Goal: Task Accomplishment & Management: Manage account settings

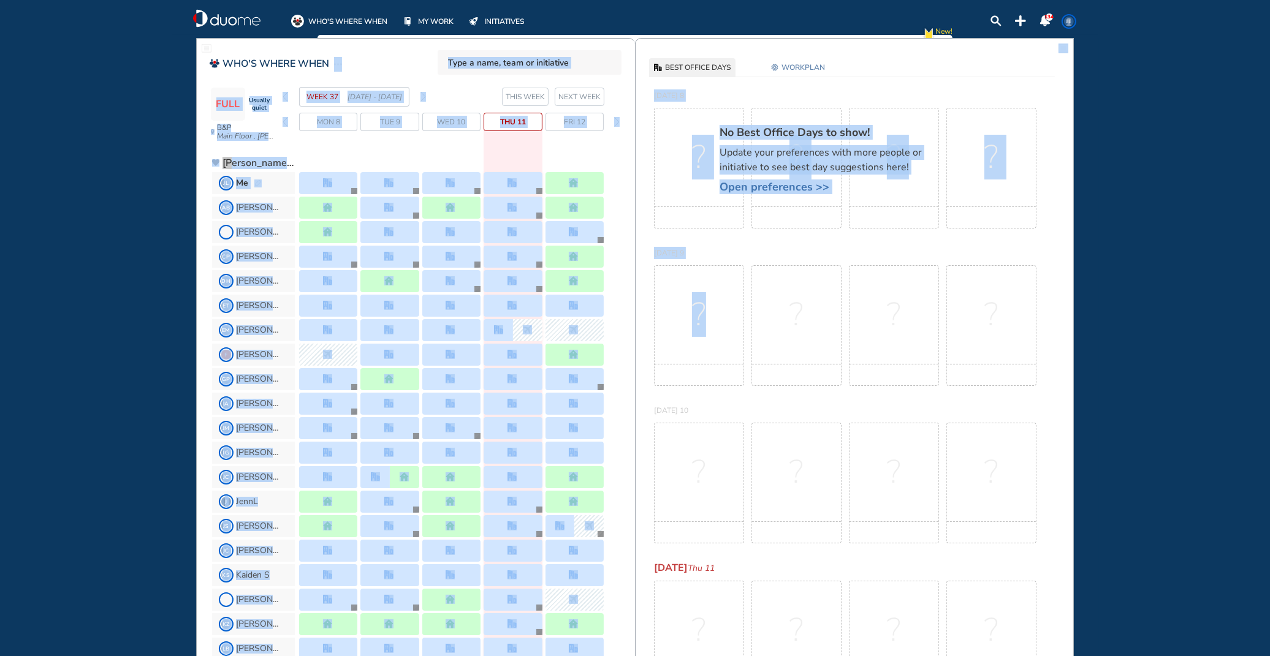
drag, startPoint x: 634, startPoint y: 396, endPoint x: 628, endPoint y: 42, distance: 354.8
drag, startPoint x: 627, startPoint y: 38, endPoint x: 587, endPoint y: 64, distance: 47.8
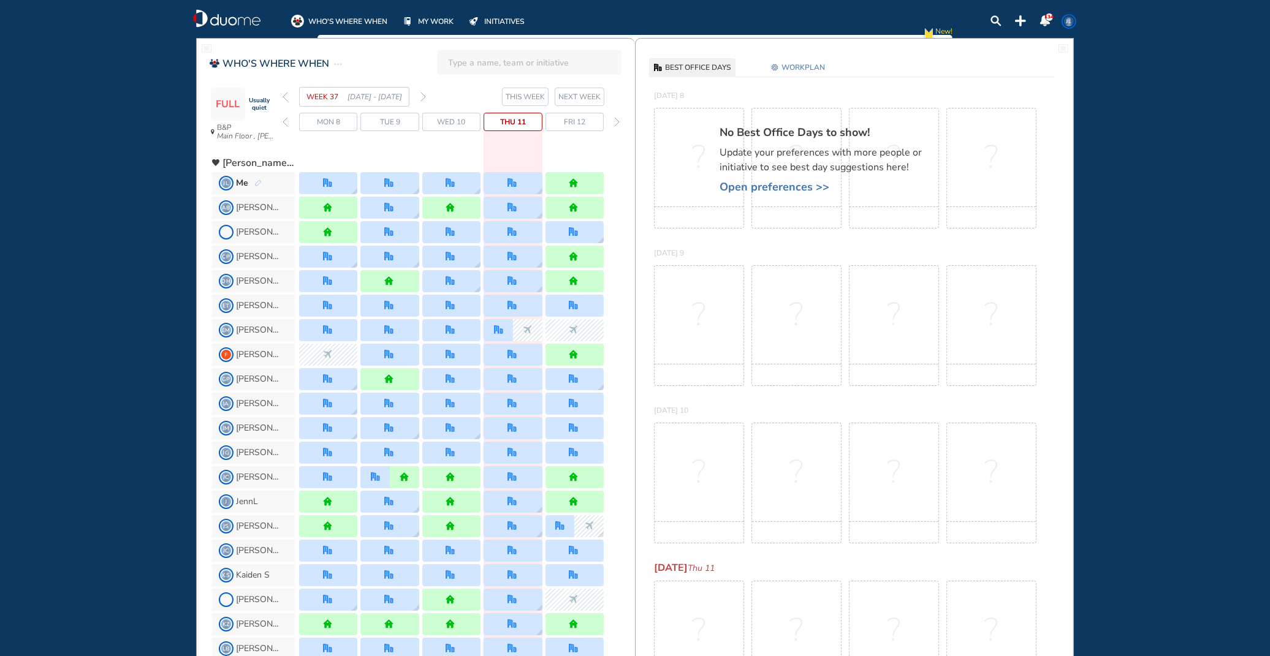
drag, startPoint x: 635, startPoint y: 449, endPoint x: 648, endPoint y: 402, distance: 48.9
drag, startPoint x: 630, startPoint y: 645, endPoint x: 629, endPoint y: 609, distance: 36.2
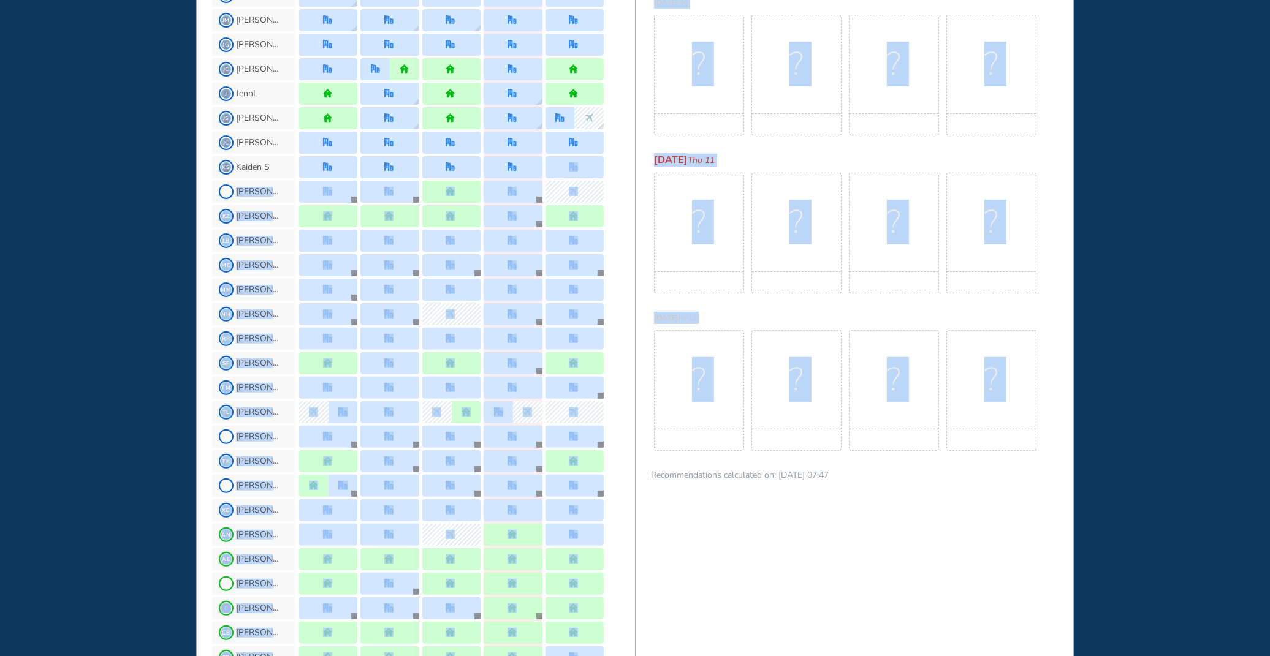
drag, startPoint x: 629, startPoint y: 609, endPoint x: 635, endPoint y: 652, distance: 43.3
click at [614, 295] on div "WHO'S WHERE WHEN FULL Usually quiet B&P Main Floor , [PERSON_NAME] #42 Receptio…" at bounding box center [634, 423] width 877 height 1587
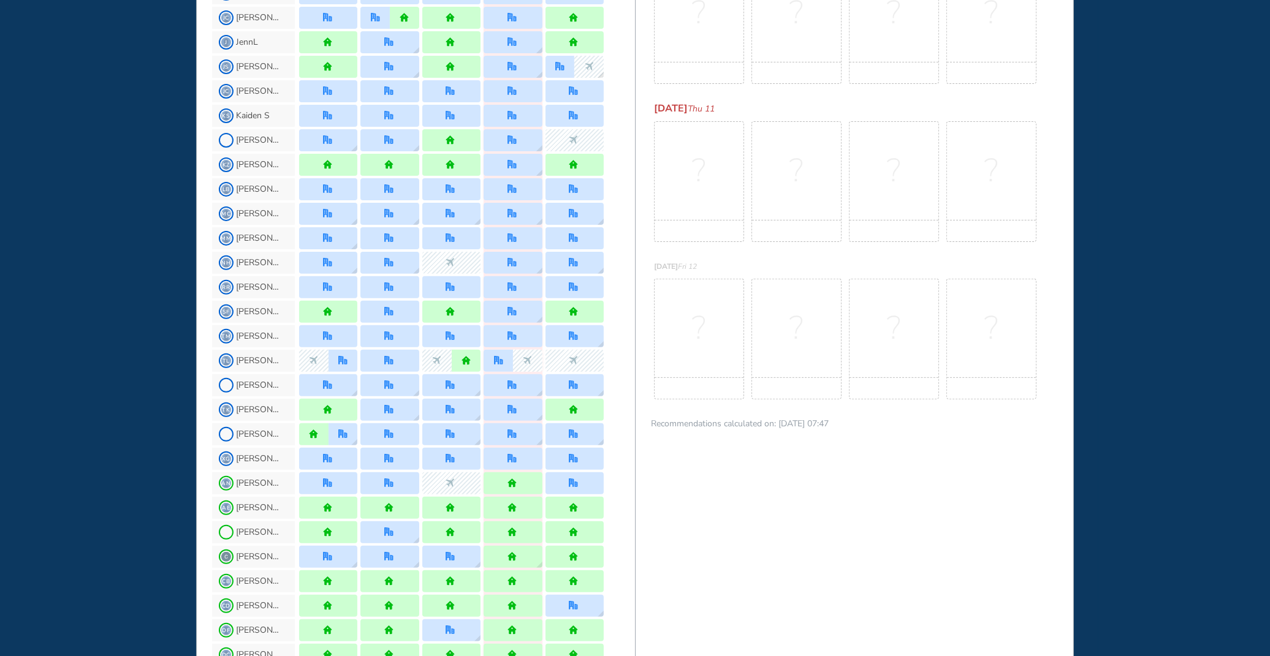
drag, startPoint x: 636, startPoint y: 645, endPoint x: 780, endPoint y: 577, distance: 159.5
click at [614, 295] on div "BEST OFFICE DAYS WORKPLAN [DATE] 8 No Best Office Days to show! Update your pre…" at bounding box center [854, 371] width 439 height 1587
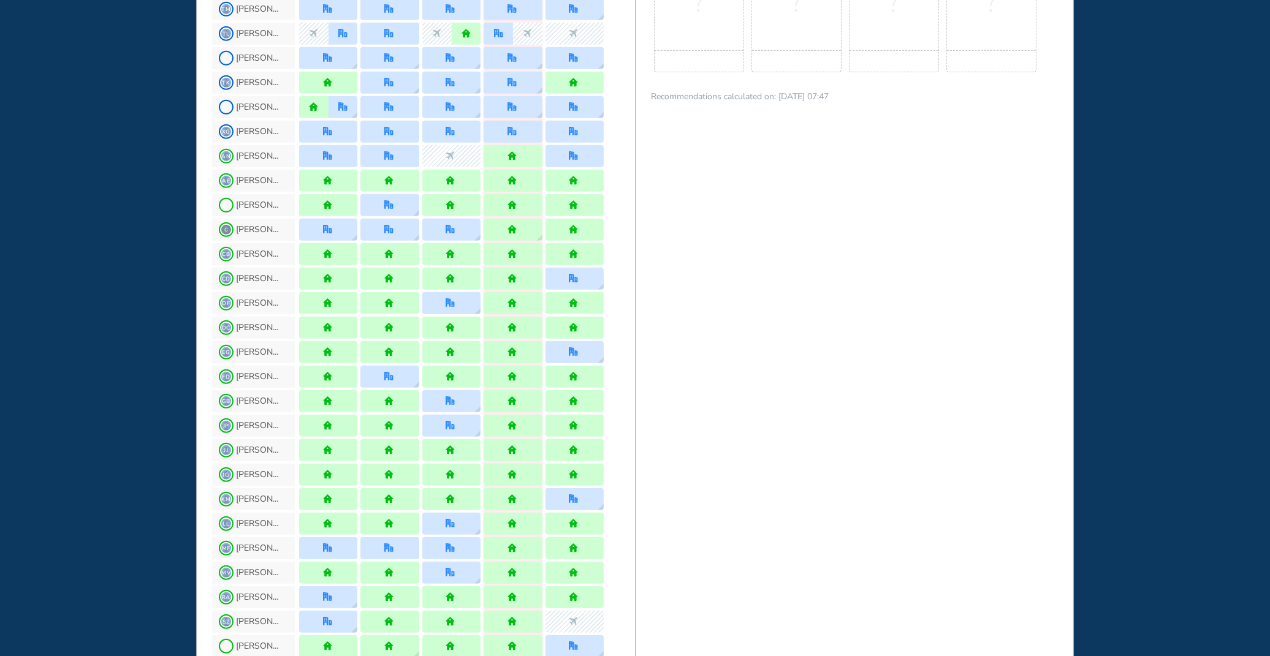
drag, startPoint x: 634, startPoint y: 558, endPoint x: 630, endPoint y: 619, distance: 61.4
click at [614, 295] on div "BEST OFFICE DAYS WORKPLAN [DATE] 8 No Best Office Days to show! Update your pre…" at bounding box center [854, 44] width 439 height 1587
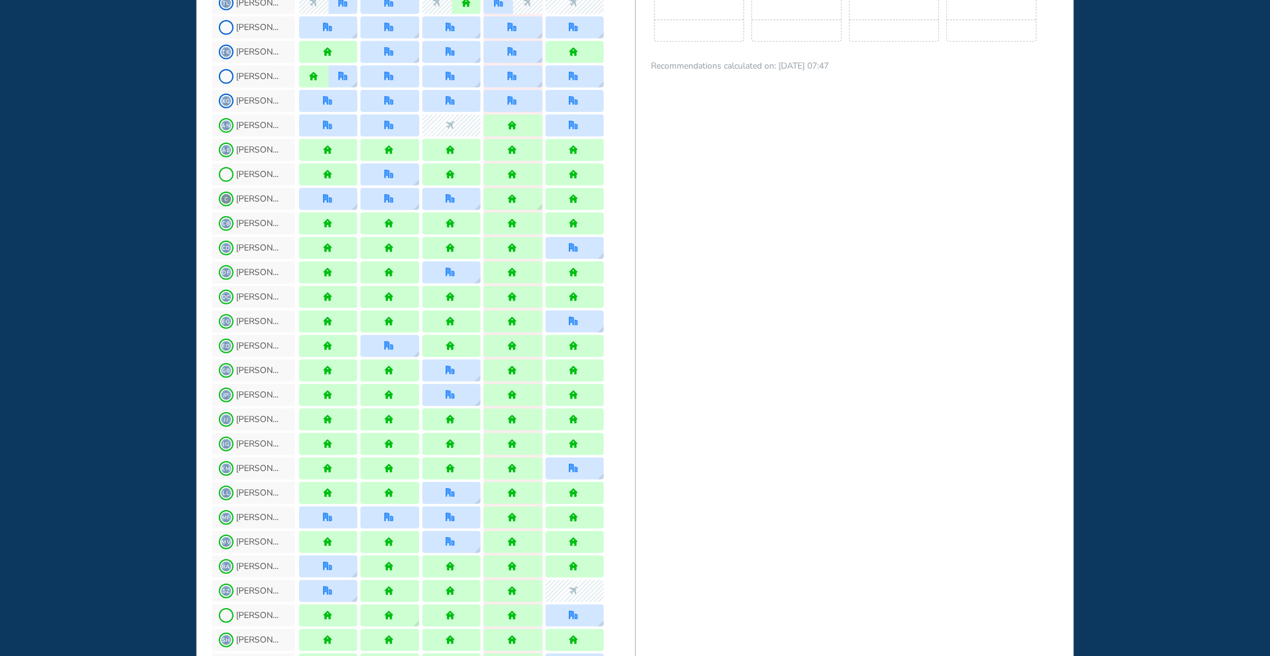
click at [614, 295] on div "BEST OFFICE DAYS WORKPLAN [DATE] 8 No Best Office Days to show! Update your pre…" at bounding box center [854, 14] width 439 height 1587
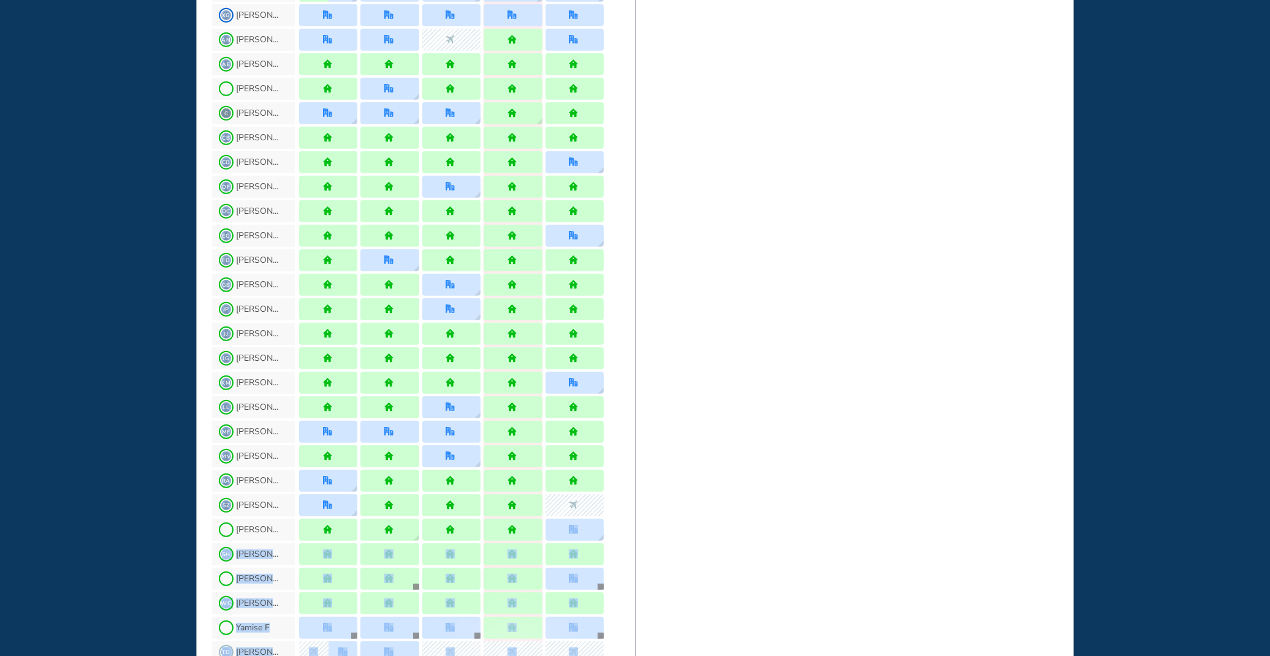
scroll to position [988, 0]
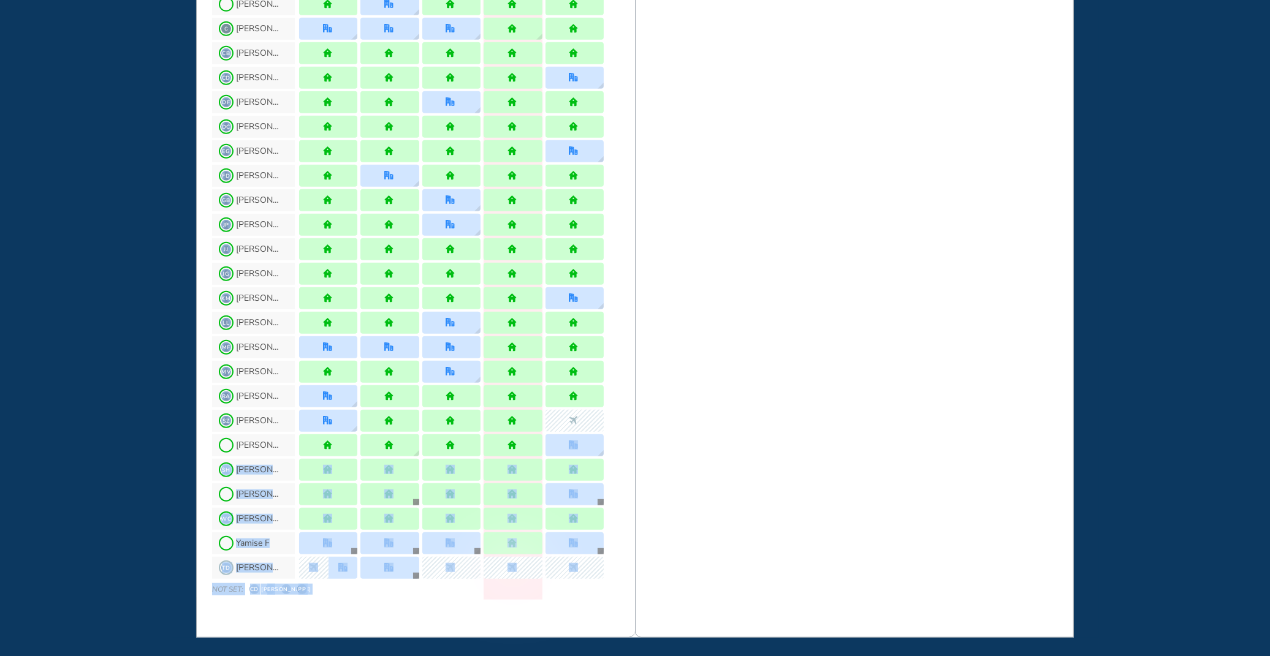
drag, startPoint x: 633, startPoint y: 613, endPoint x: 637, endPoint y: 651, distance: 37.6
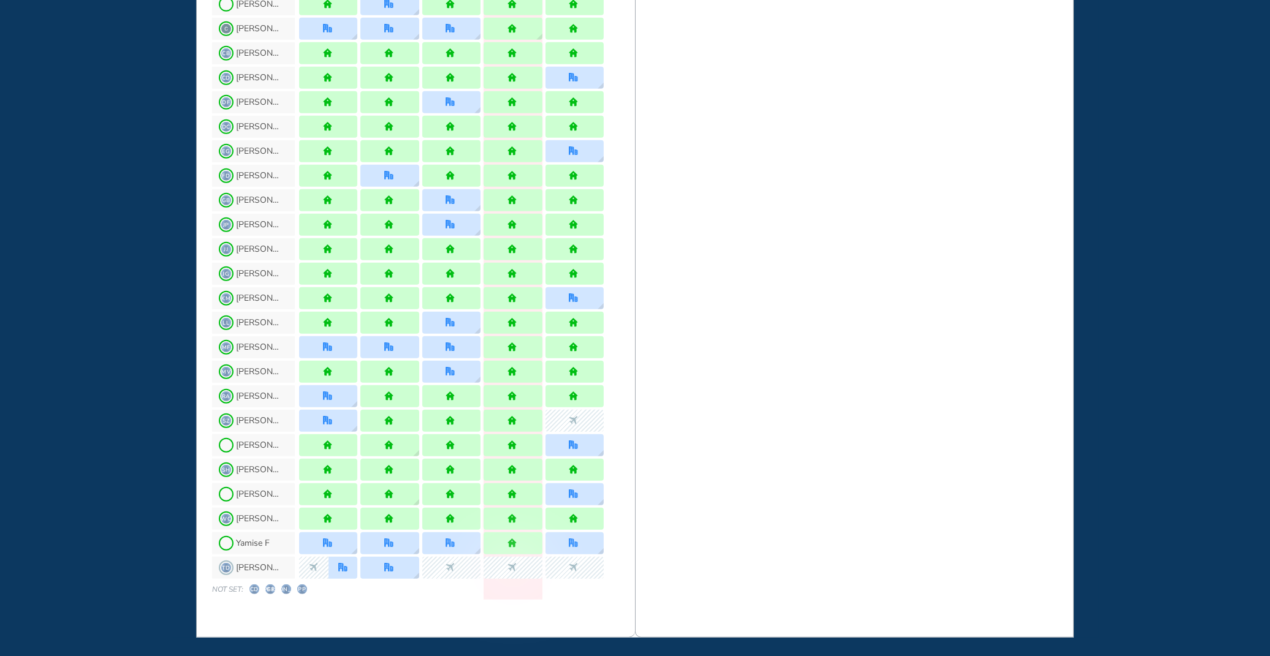
drag, startPoint x: 640, startPoint y: 632, endPoint x: 733, endPoint y: 493, distance: 168.2
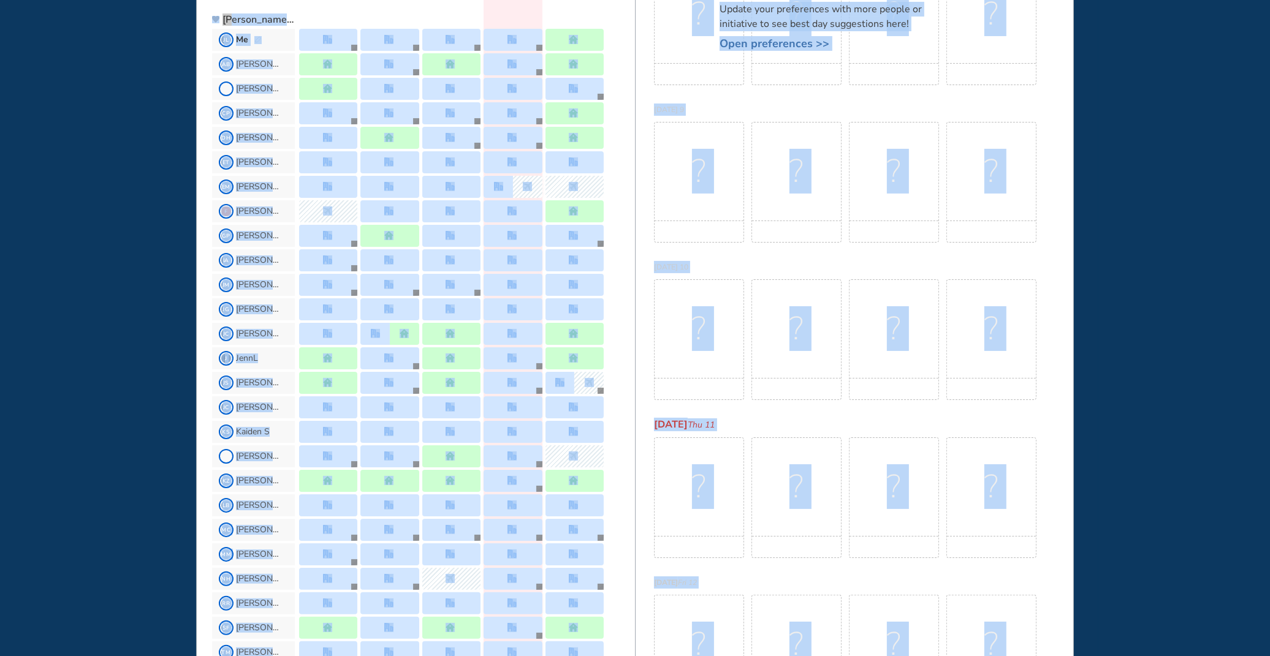
scroll to position [0, 0]
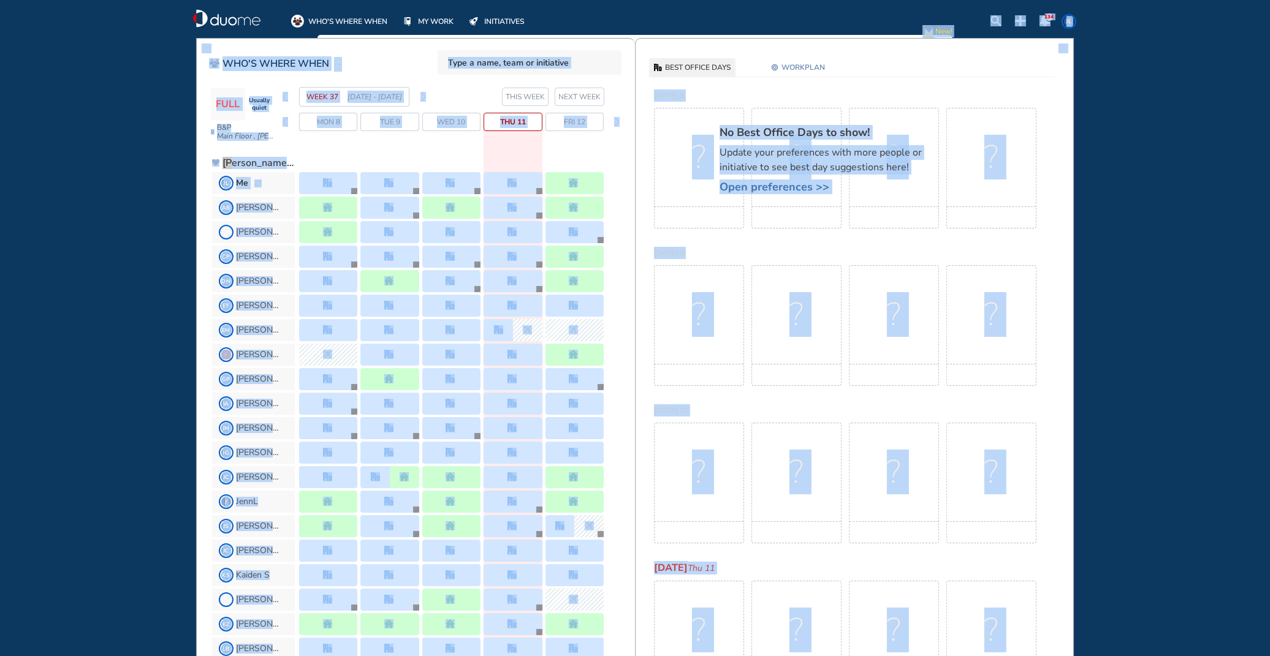
drag, startPoint x: 636, startPoint y: 8, endPoint x: 634, endPoint y: 0, distance: 8.3
click at [614, 0] on div "WHO'S WHERE WHEN MY WORK INITIATIVES 134 JL New! NOTIFICATIONS All Location Tas…" at bounding box center [635, 328] width 1270 height 656
click at [614, 212] on div "No Best Office Days to show! Update your preferences with more people or initia…" at bounding box center [825, 178] width 248 height 153
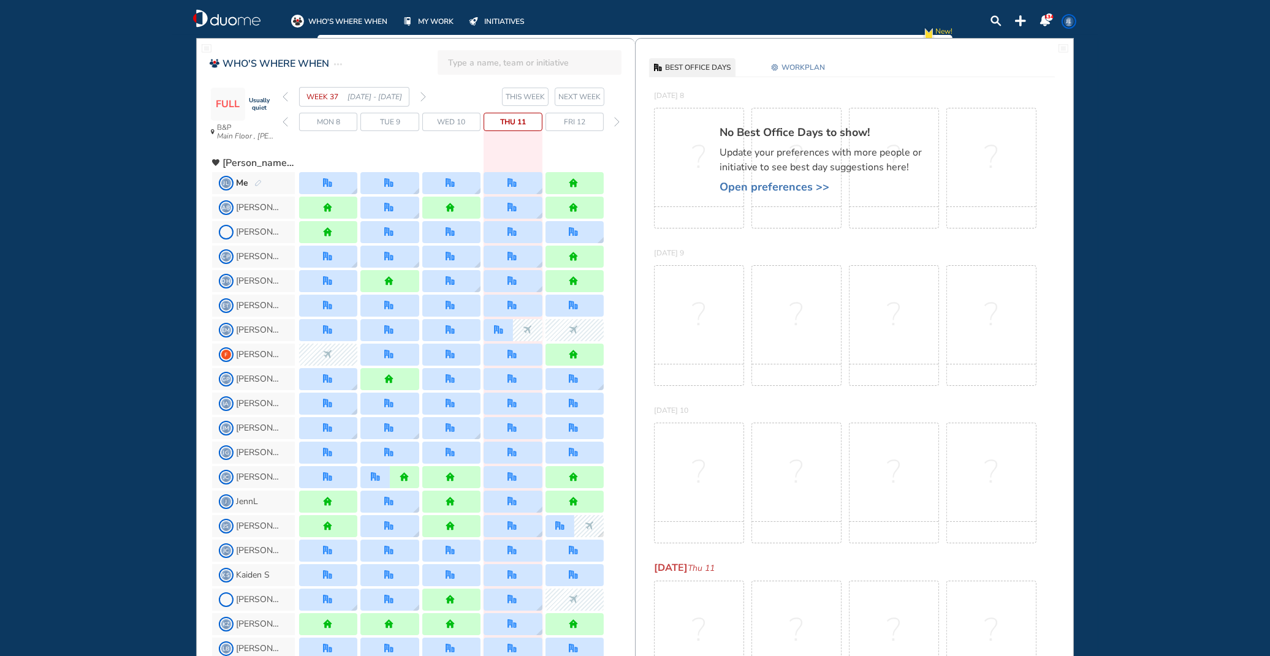
click at [256, 181] on img "pen-edit" at bounding box center [257, 184] width 7 height 8
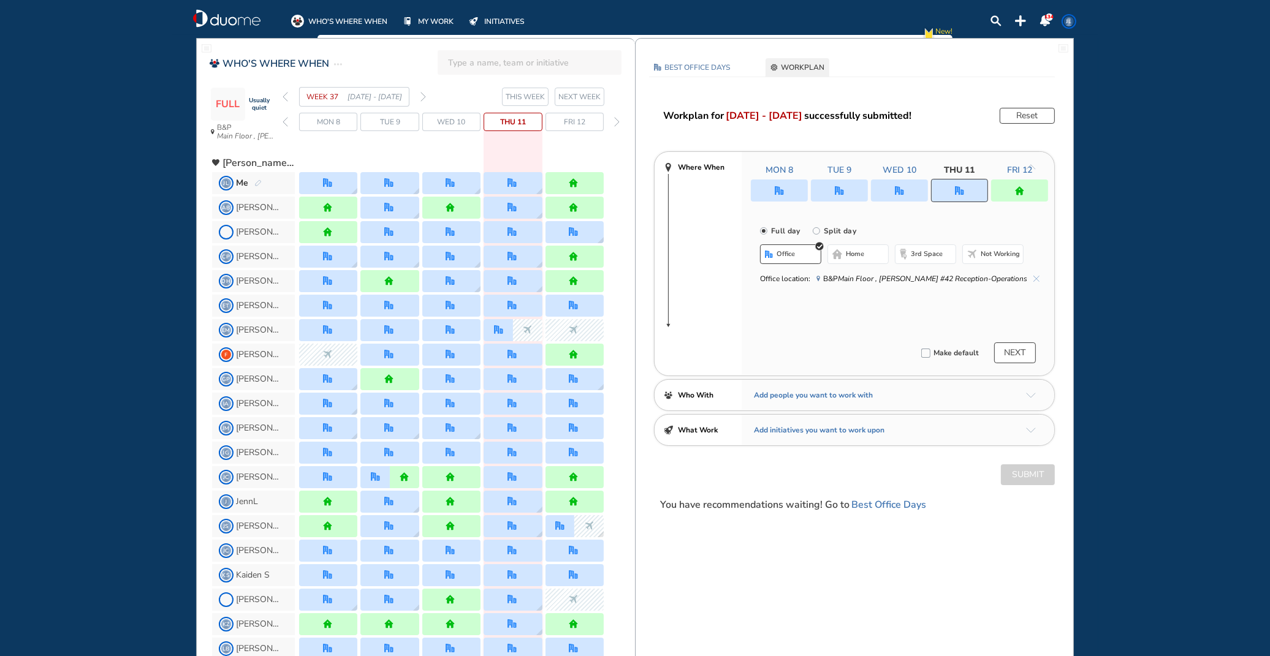
click at [614, 116] on button "Reset" at bounding box center [1026, 116] width 55 height 16
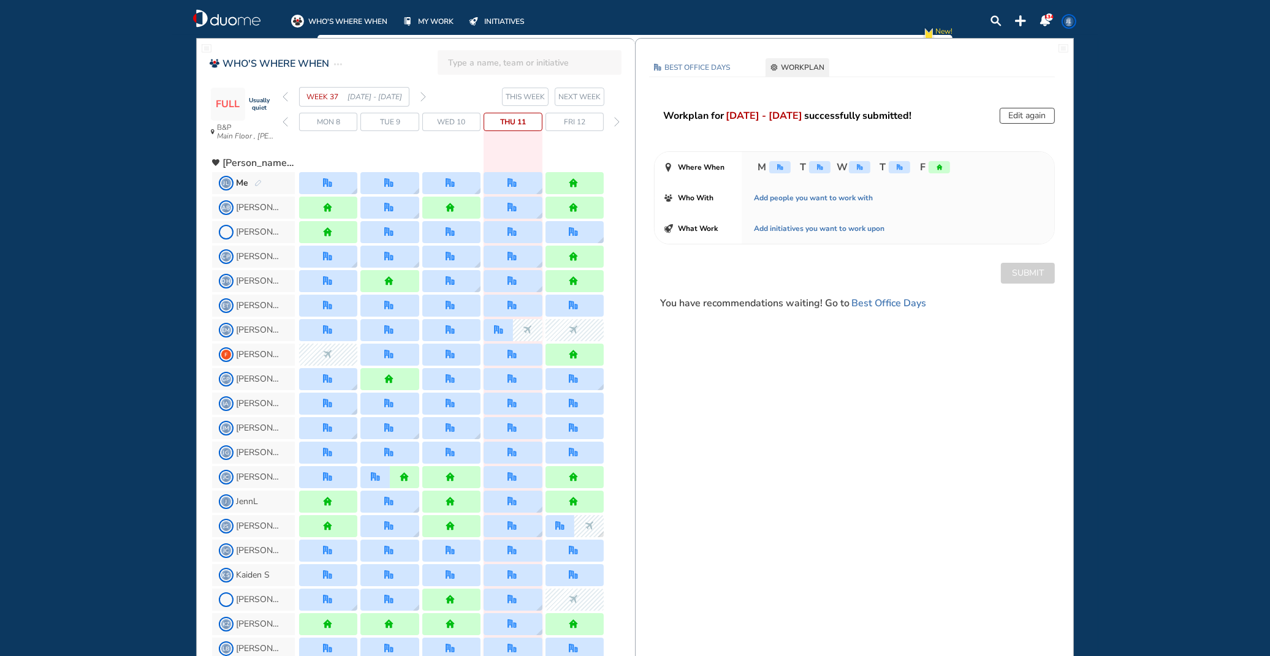
click at [614, 116] on button "Edit again" at bounding box center [1026, 116] width 55 height 16
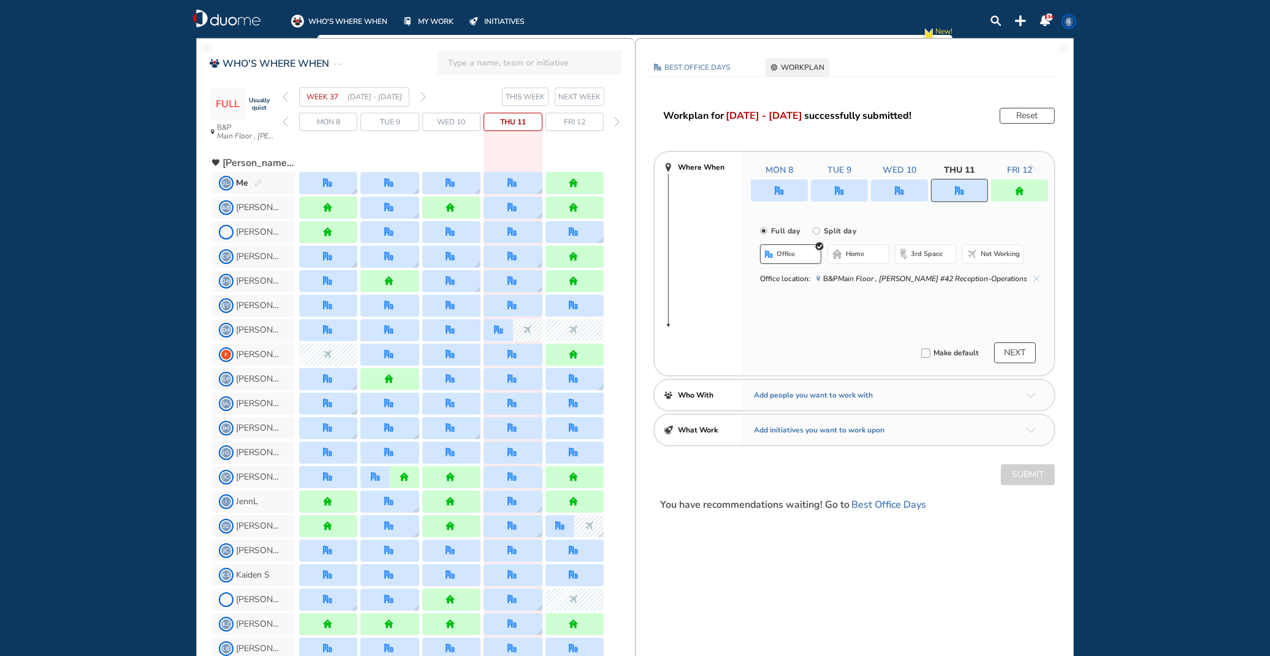
click at [614, 295] on div "Mon 8 Tue 9 Wed 10 Thu 11 Fri 12 Full day [GEOGRAPHIC_DATA] day office home 3rd…" at bounding box center [897, 264] width 312 height 224
click at [614, 295] on button "NEXT" at bounding box center [1015, 352] width 42 height 21
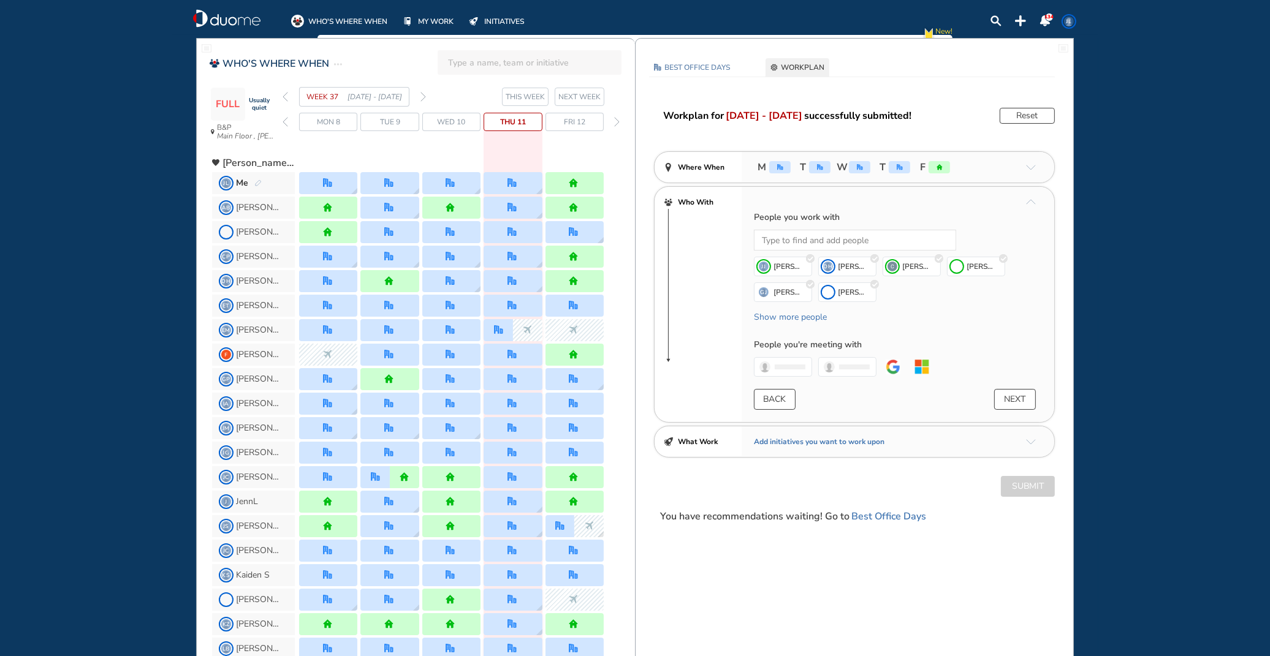
click at [614, 167] on div "home" at bounding box center [938, 167] width 21 height 12
click at [571, 123] on span "Fri 12" at bounding box center [574, 122] width 21 height 12
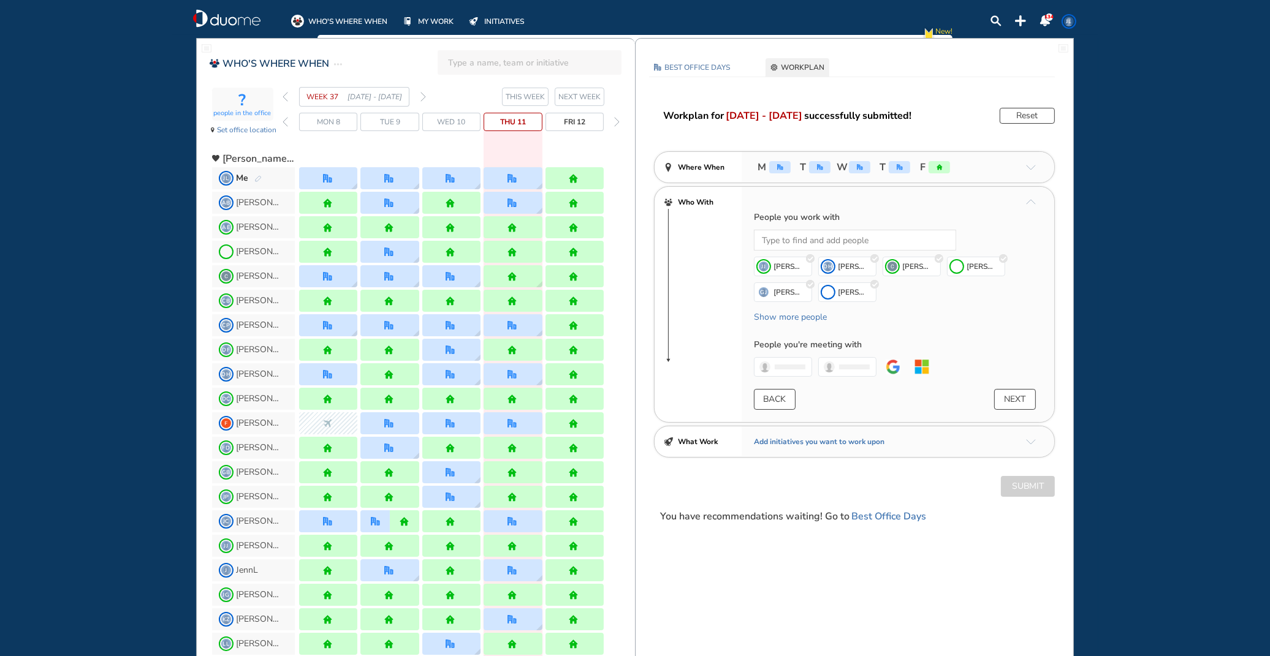
click at [580, 98] on span "NEXT WEEK" at bounding box center [579, 97] width 42 height 12
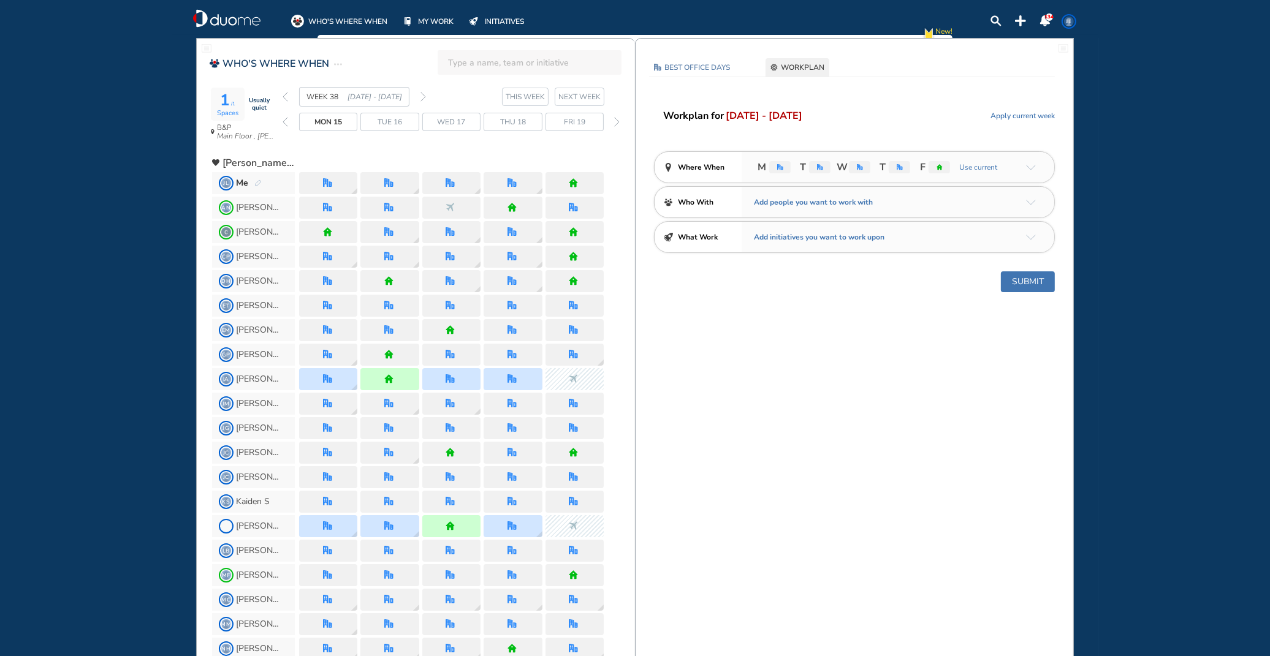
click at [614, 169] on img "home" at bounding box center [939, 167] width 6 height 6
click at [614, 169] on span "Use current" at bounding box center [976, 167] width 41 height 12
click at [614, 281] on button "Submit" at bounding box center [1028, 281] width 54 height 21
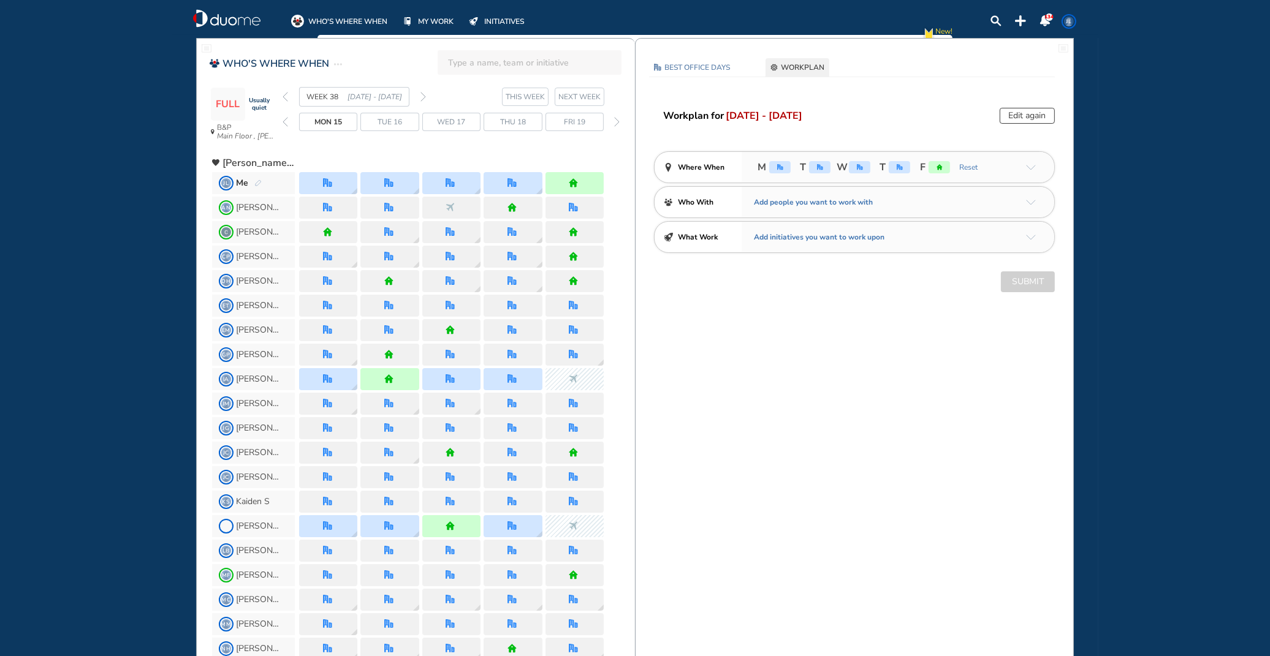
click at [614, 282] on div "Submit" at bounding box center [853, 281] width 437 height 21
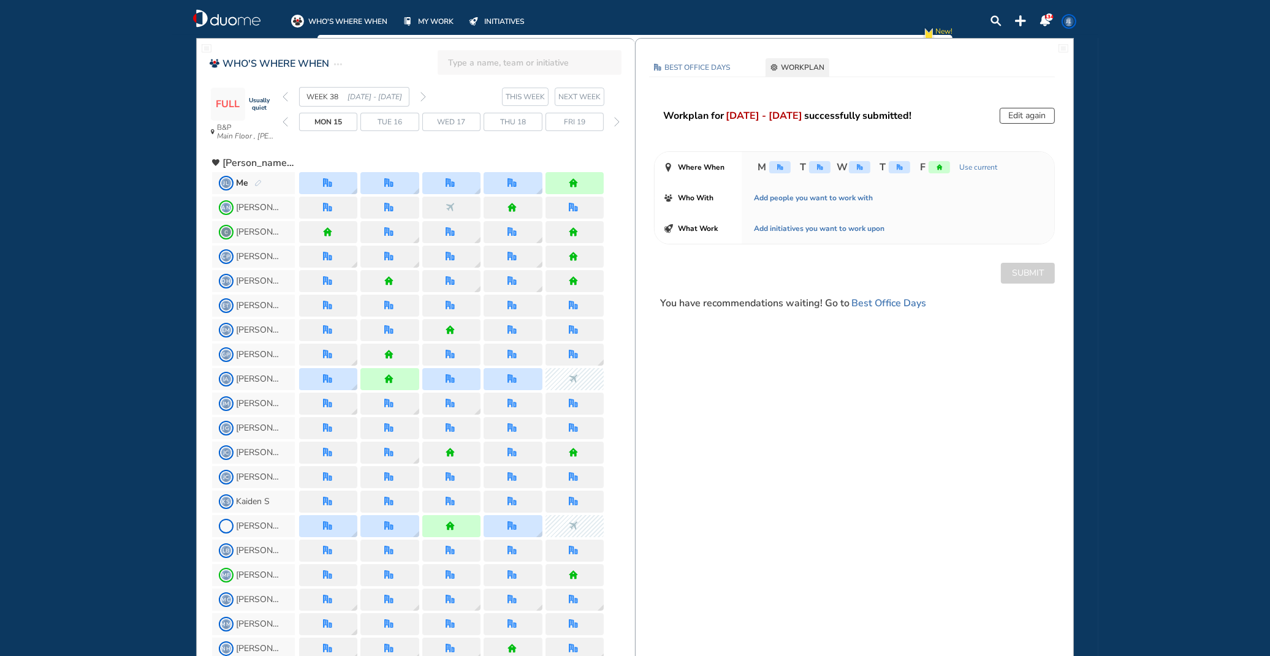
click at [614, 295] on span "Best Office Days" at bounding box center [888, 303] width 75 height 15
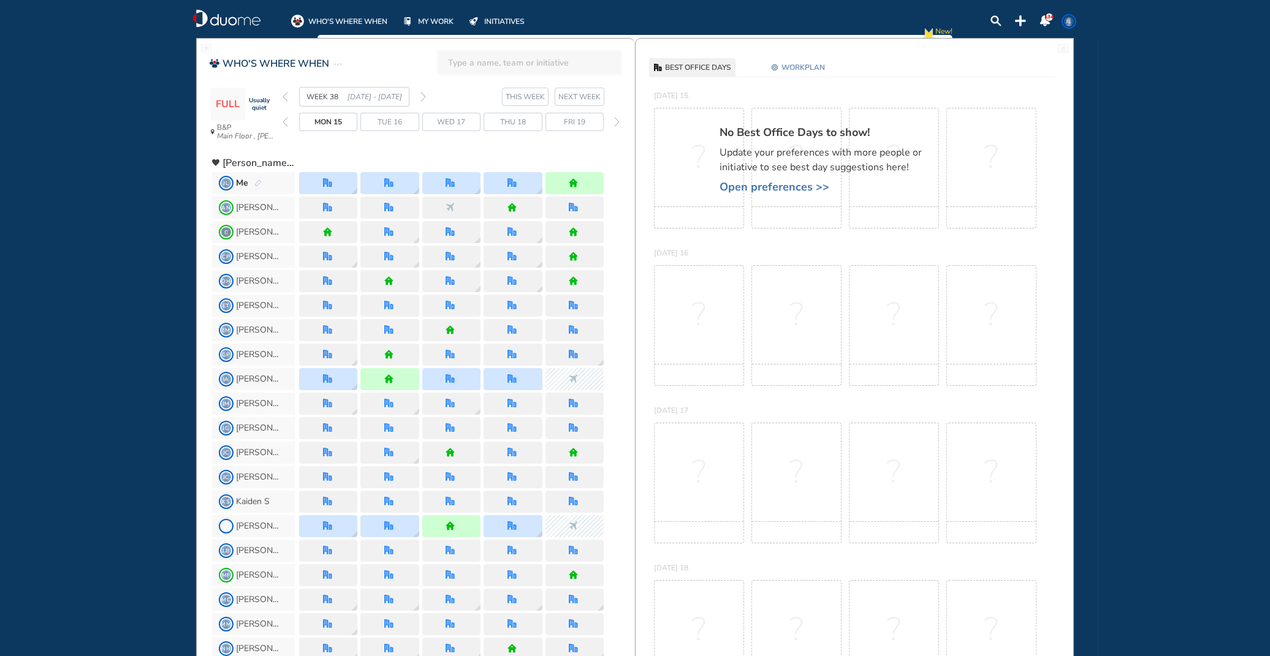
click at [614, 295] on div "WHO'S WHERE WHEN MY WORK INITIATIVES 134 JL New! NOTIFICATIONS All Location Tas…" at bounding box center [635, 328] width 1270 height 656
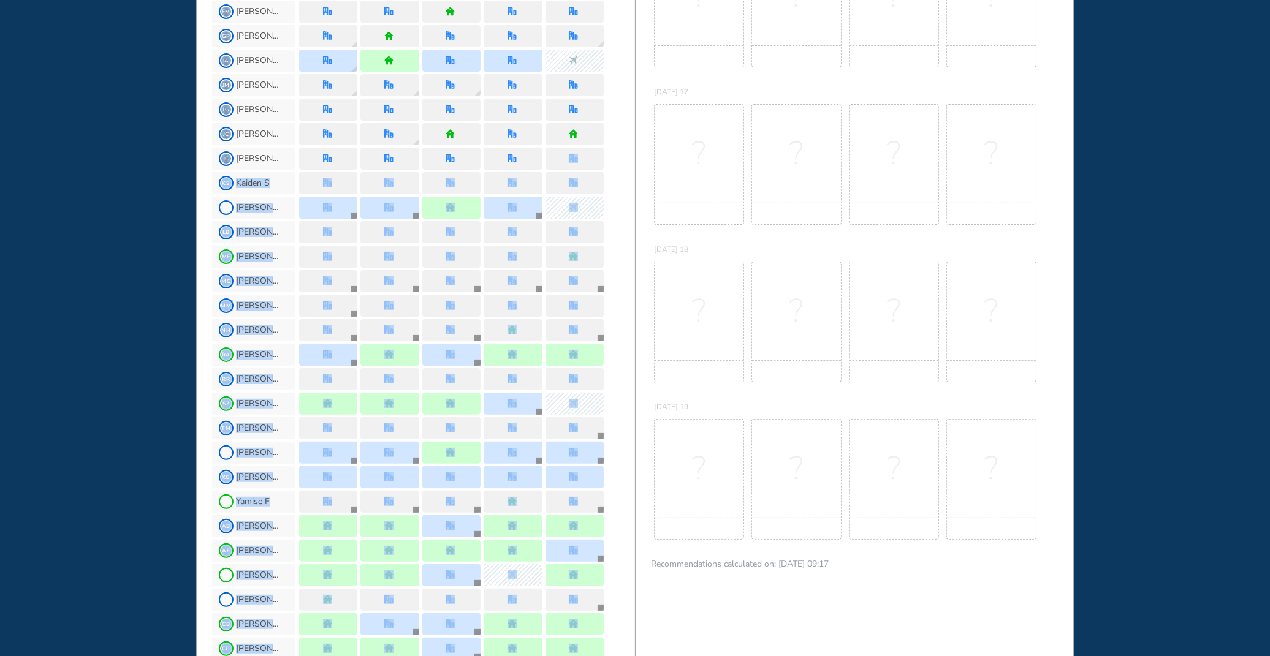
drag, startPoint x: 633, startPoint y: 480, endPoint x: 637, endPoint y: 608, distance: 127.5
click at [614, 295] on section "JL Me AN Ani N [PERSON_NAME] C CP [PERSON_NAME] P DH [PERSON_NAME] ET [PERSON_N…" at bounding box center [423, 522] width 423 height 1341
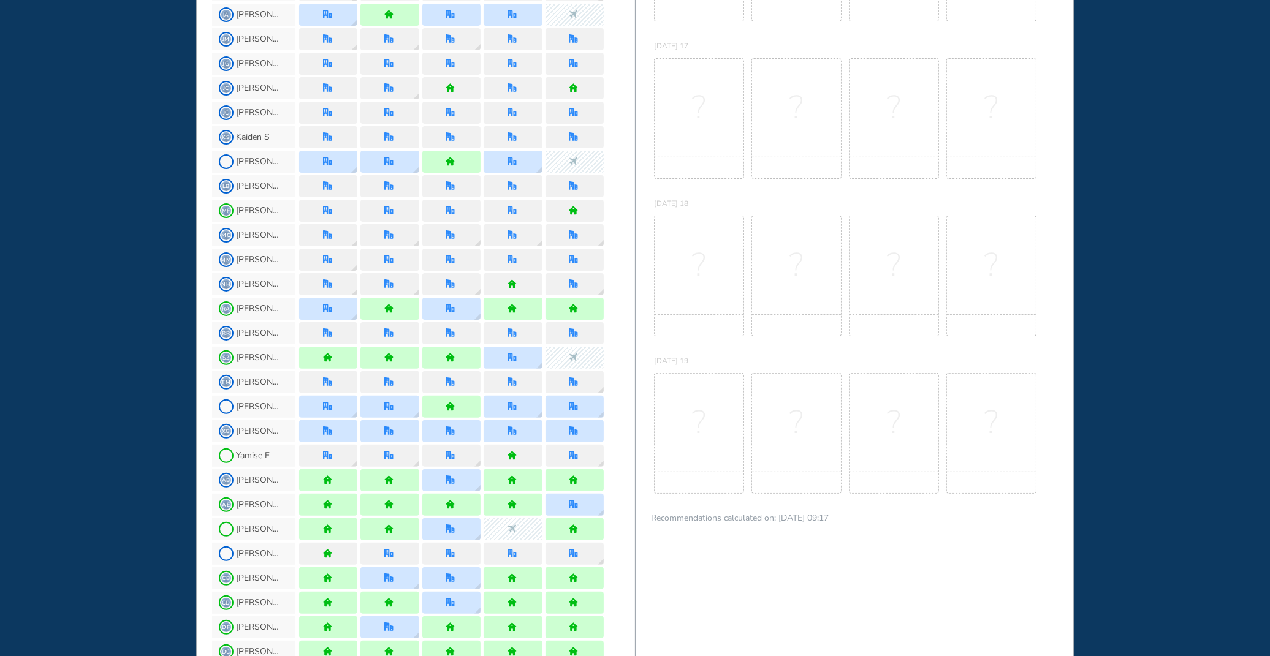
drag, startPoint x: 637, startPoint y: 608, endPoint x: 773, endPoint y: 311, distance: 326.3
click at [614, 295] on div "?" at bounding box center [796, 276] width 90 height 121
